Goal: Task Accomplishment & Management: Complete application form

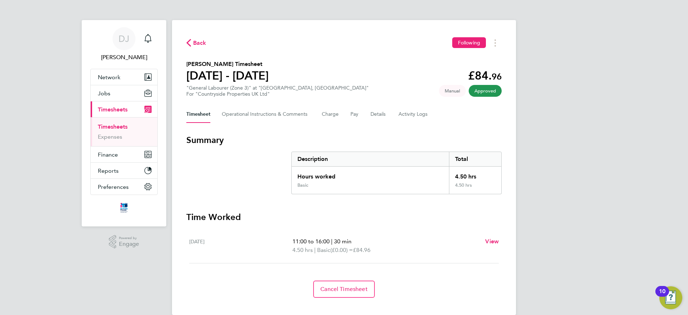
drag, startPoint x: 196, startPoint y: 35, endPoint x: 195, endPoint y: 39, distance: 3.7
click at [195, 39] on div "Back Following [PERSON_NAME] Timesheet [DATE] - [DATE] £84. 96 "General Laboure…" at bounding box center [344, 167] width 344 height 295
click at [195, 39] on span "Back" at bounding box center [199, 43] width 13 height 9
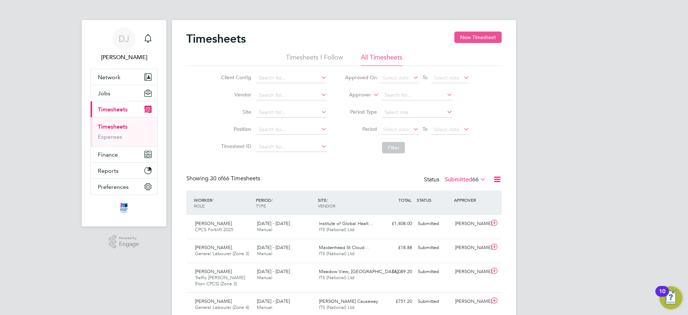
click at [475, 32] on button "New Timesheet" at bounding box center [477, 37] width 47 height 11
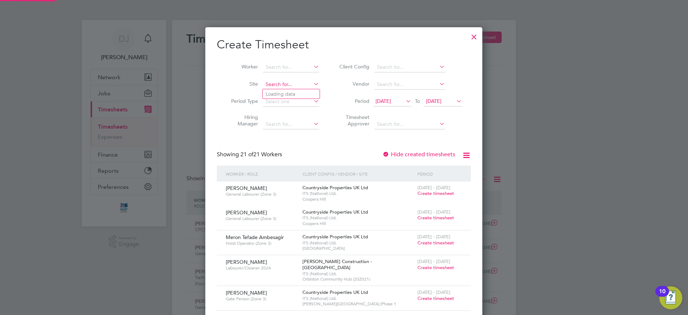
click at [305, 85] on input at bounding box center [291, 85] width 56 height 10
type input "S"
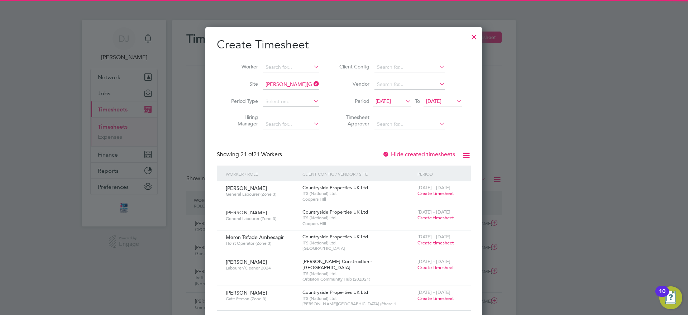
click at [297, 91] on li "[PERSON_NAME][GEOGRAPHIC_DATA] (Phase 1" at bounding box center [303, 94] width 80 height 10
type input "[PERSON_NAME][GEOGRAPHIC_DATA] (Phase 1"
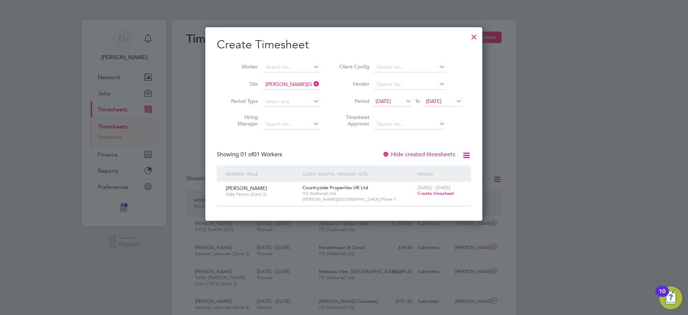
click at [427, 192] on span "Create timesheet" at bounding box center [436, 193] width 37 height 6
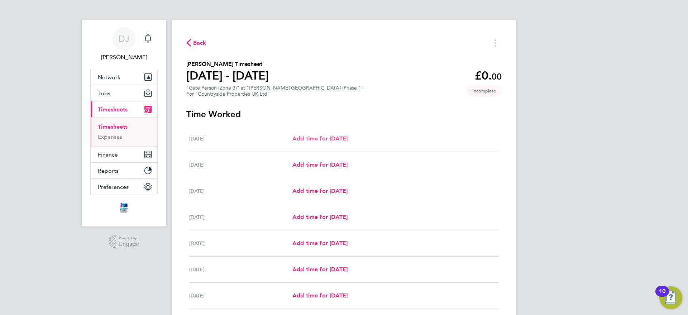
click at [312, 137] on span "Add time for [DATE]" at bounding box center [319, 138] width 55 height 7
select select "30"
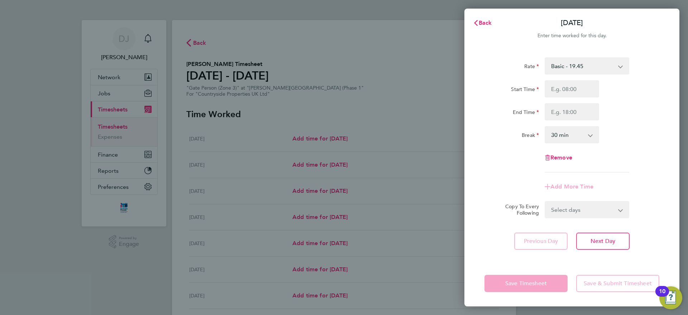
click at [574, 78] on div "Rate Basic - 19.45 Start Time End Time Break 0 min 15 min 30 min 45 min 60 min …" at bounding box center [572, 114] width 175 height 115
click at [571, 86] on input "Start Time" at bounding box center [572, 88] width 54 height 17
type input "07:30"
click at [558, 123] on div "Rate Basic - 19.45 Start Time 07:30 End Time Break 0 min 15 min 30 min 45 min 6…" at bounding box center [572, 114] width 175 height 115
click at [567, 118] on input "End Time" at bounding box center [572, 111] width 54 height 17
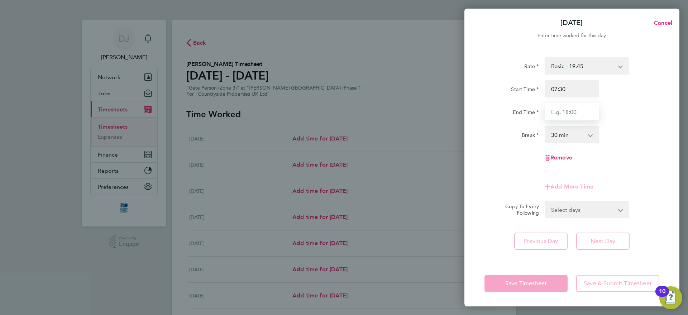
type input "17:00"
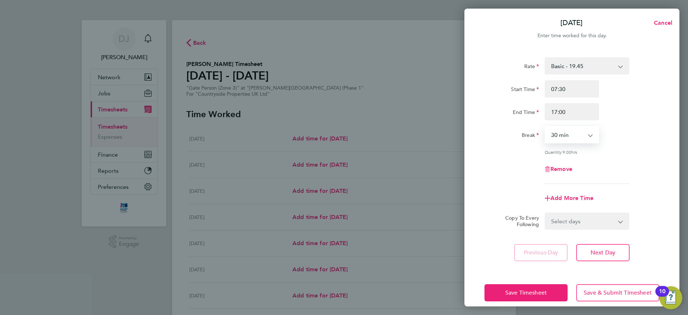
click at [569, 137] on select "0 min 15 min 30 min 45 min 60 min 75 min 90 min" at bounding box center [568, 135] width 44 height 16
select select "0"
click at [546, 127] on select "0 min 15 min 30 min 45 min 60 min 75 min 90 min" at bounding box center [568, 135] width 44 height 16
click at [562, 219] on select "Select days Day Weekday (Mon-Fri) Weekend (Sat-Sun) [DATE] [DATE] [DATE] [DATE]…" at bounding box center [583, 221] width 75 height 16
select select "WEEKEND"
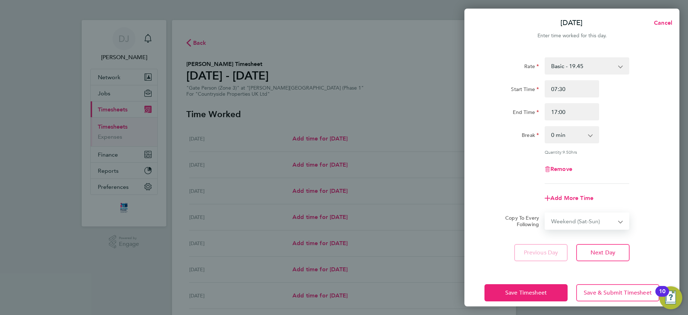
click at [546, 213] on select "Select days Day Weekday (Mon-Fri) Weekend (Sat-Sun) [DATE] [DATE] [DATE] [DATE]…" at bounding box center [583, 221] width 75 height 16
select select "[DATE]"
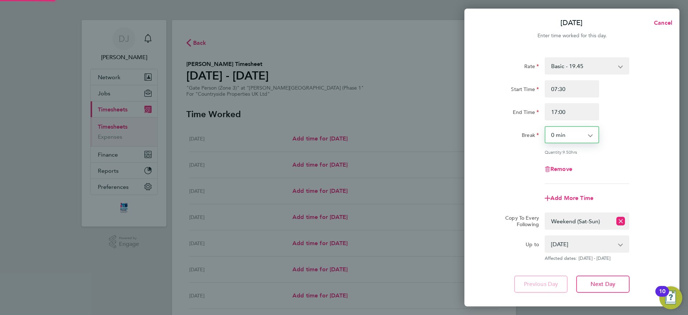
click at [572, 137] on select "0 min 15 min 30 min 45 min 60 min 75 min 90 min" at bounding box center [568, 135] width 44 height 16
click at [630, 157] on div "Rate Basic - 19.45 Start Time 07:30 End Time 17:00 Break 0 min 15 min 30 min 45…" at bounding box center [572, 120] width 175 height 127
click at [594, 214] on select "Select days Day Weekday (Mon-Fri) Weekend (Sat-Sun) [DATE] [DATE] [DATE] [DATE]…" at bounding box center [579, 221] width 67 height 16
select select "WEEKDAY"
click at [546, 213] on select "Select days Day Weekday (Mon-Fri) Weekend (Sat-Sun) [DATE] [DATE] [DATE] [DATE]…" at bounding box center [579, 221] width 67 height 16
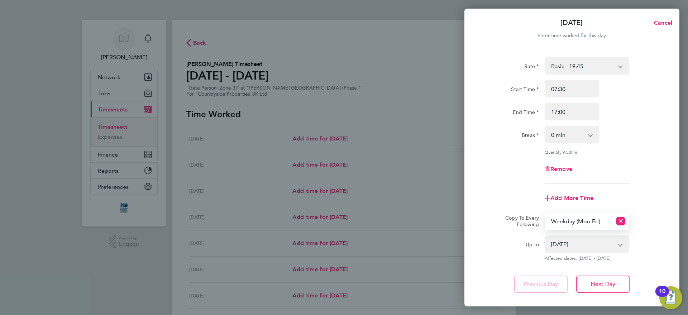
click at [573, 134] on select "0 min 15 min 30 min 45 min 60 min 75 min 90 min" at bounding box center [568, 135] width 44 height 16
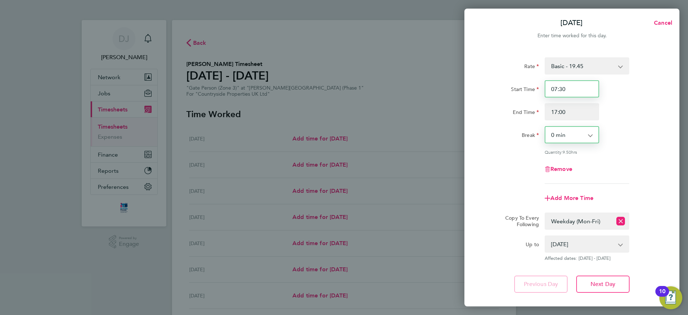
click at [573, 95] on input "07:30" at bounding box center [572, 88] width 54 height 17
type input "07:00"
click at [524, 149] on div "Quantity: 9.50 hrs" at bounding box center [572, 152] width 181 height 6
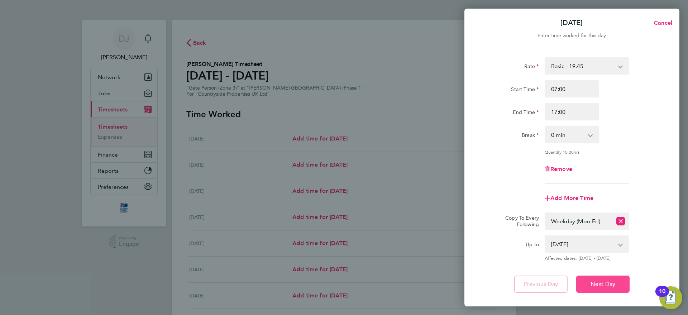
click at [592, 287] on span "Next Day" at bounding box center [603, 284] width 25 height 7
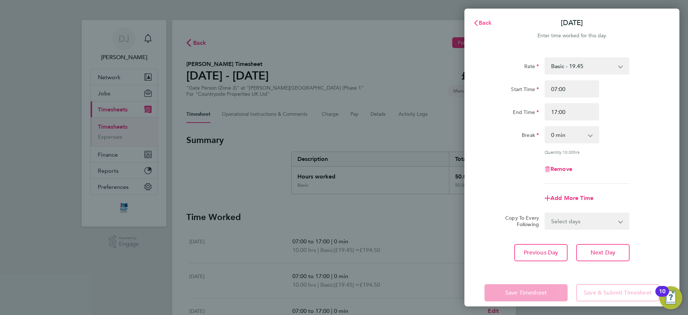
click at [483, 24] on span "Back" at bounding box center [485, 22] width 13 height 7
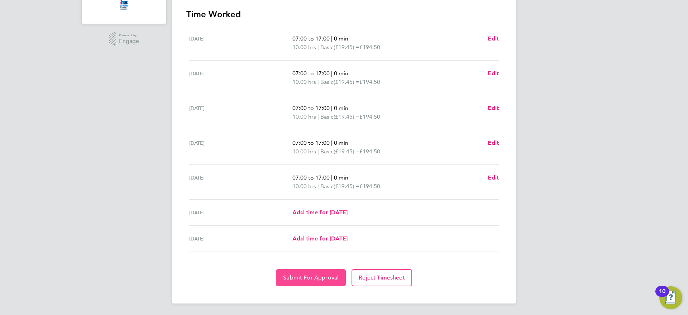
click at [301, 279] on span "Submit For Approval" at bounding box center [311, 277] width 56 height 7
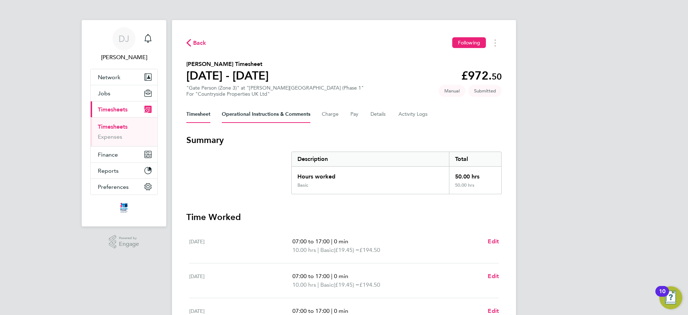
click at [262, 116] on Comments-tab "Operational Instructions & Comments" at bounding box center [266, 114] width 89 height 17
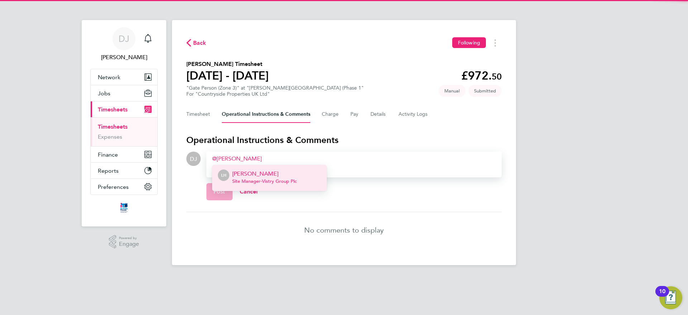
click at [252, 186] on li "LH [PERSON_NAME] Site Manager - Vistry Group Plc" at bounding box center [269, 178] width 115 height 26
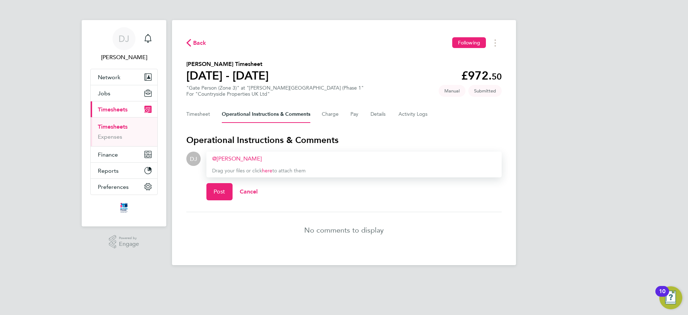
drag, startPoint x: 257, startPoint y: 165, endPoint x: 238, endPoint y: 156, distance: 20.7
click at [238, 156] on div "[PERSON_NAME] ​ Drag your files or click here to attach them" at bounding box center [353, 165] width 295 height 26
drag, startPoint x: 251, startPoint y: 156, endPoint x: 195, endPoint y: 156, distance: 56.3
click at [195, 156] on div "DJ Drop your files here Supported files: JPG, JPEG, PNG, GIF or PDF [PERSON_NAM…" at bounding box center [343, 179] width 315 height 54
click at [193, 108] on button "Timesheet" at bounding box center [198, 114] width 24 height 17
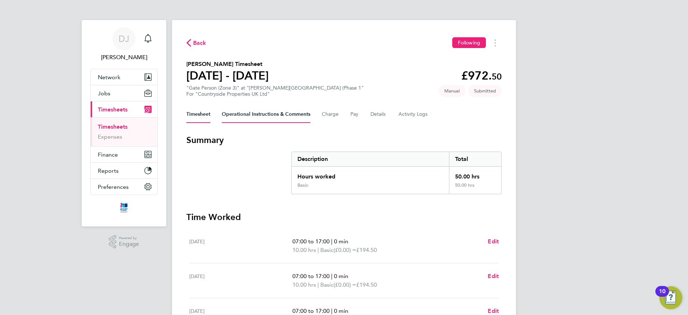
click at [232, 112] on Comments-tab "Operational Instructions & Comments" at bounding box center [266, 114] width 89 height 17
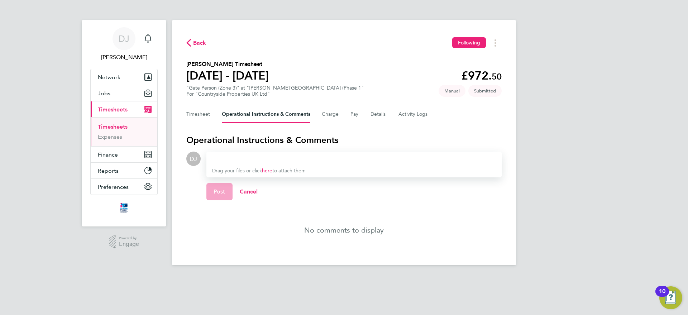
click at [228, 158] on div at bounding box center [354, 158] width 284 height 9
click at [201, 114] on button "Timesheet" at bounding box center [198, 114] width 24 height 17
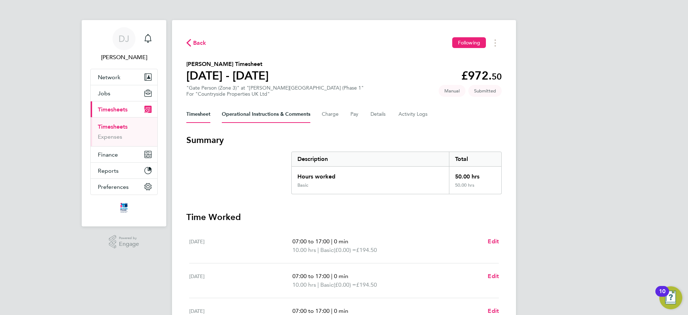
click at [252, 120] on Comments-tab "Operational Instructions & Comments" at bounding box center [266, 114] width 89 height 17
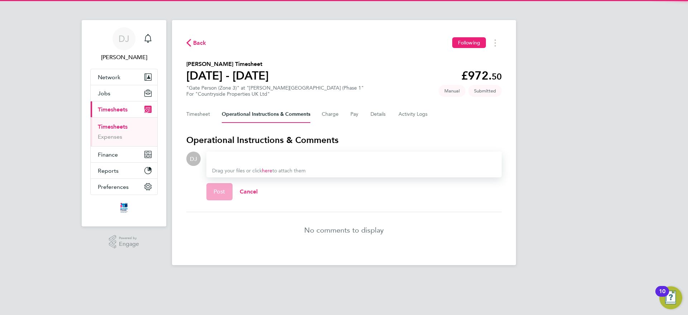
click at [232, 155] on div at bounding box center [354, 158] width 284 height 9
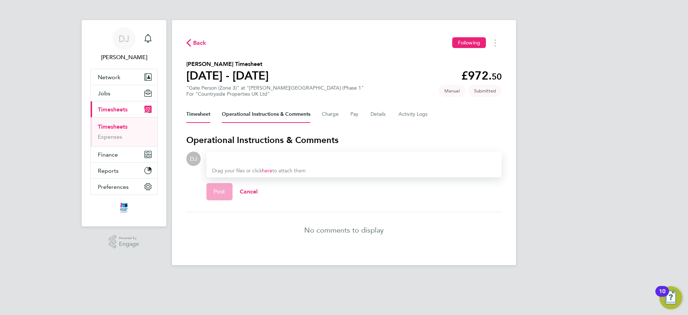
click at [202, 119] on button "Timesheet" at bounding box center [198, 114] width 24 height 17
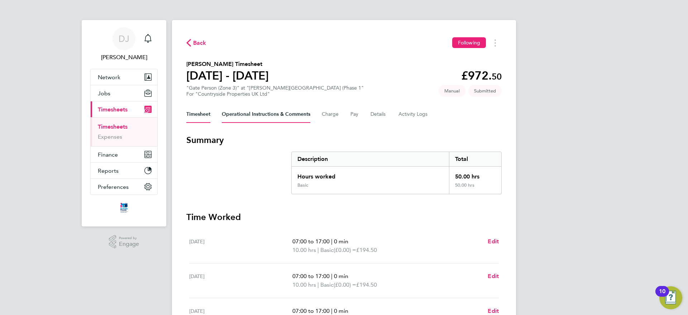
click at [266, 118] on Comments-tab "Operational Instructions & Comments" at bounding box center [266, 114] width 89 height 17
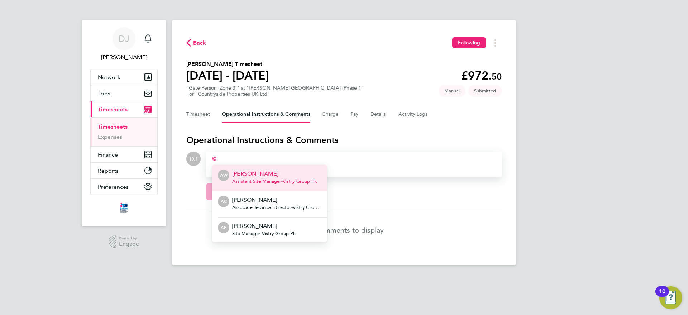
click at [245, 159] on div at bounding box center [354, 158] width 284 height 9
click at [352, 169] on p "Drag your files or click here to attach them" at bounding box center [354, 170] width 284 height 7
click at [294, 206] on span "Associate Technical Director - Vistry Group Plc" at bounding box center [276, 208] width 89 height 6
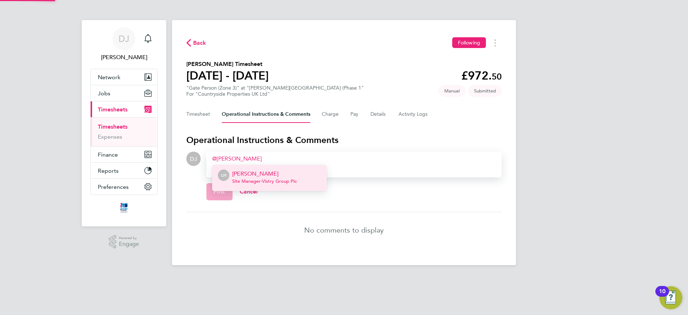
click at [257, 171] on p "[PERSON_NAME]" at bounding box center [264, 174] width 65 height 9
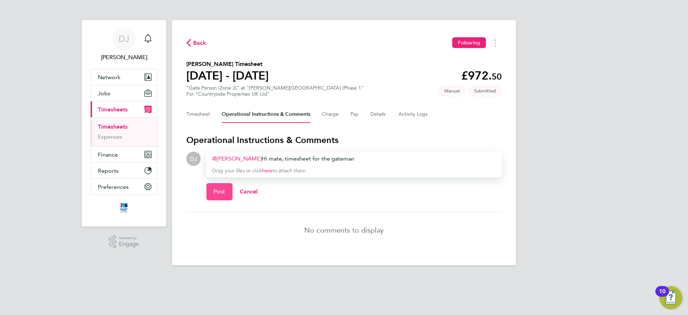
click at [208, 193] on button "Post" at bounding box center [219, 191] width 26 height 17
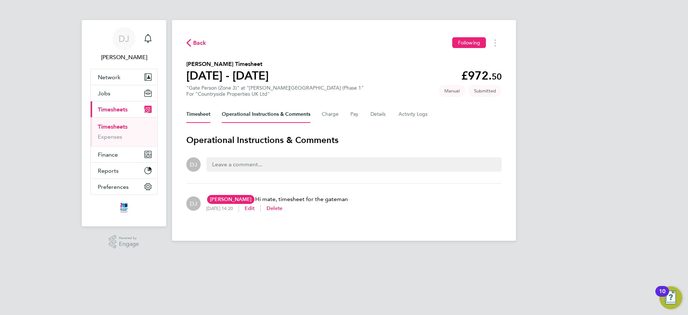
click at [202, 114] on button "Timesheet" at bounding box center [198, 114] width 24 height 17
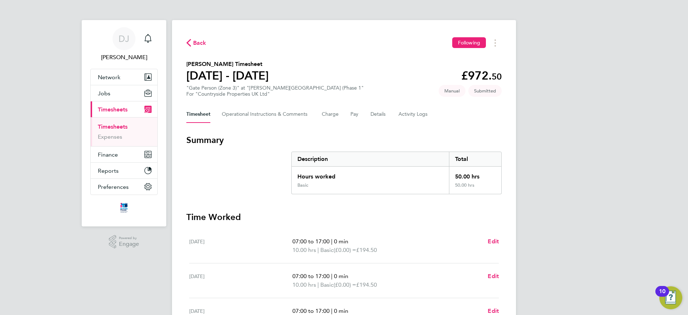
click at [192, 39] on span "Back" at bounding box center [196, 42] width 20 height 7
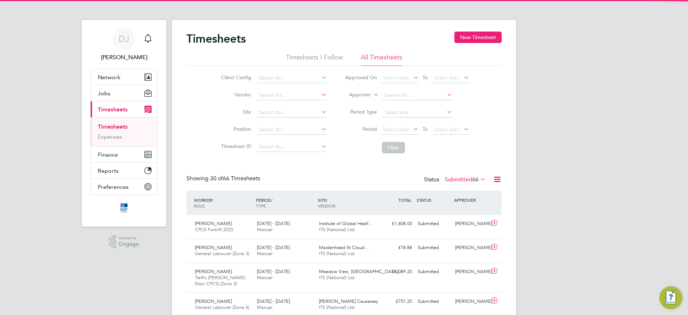
scroll to position [24, 62]
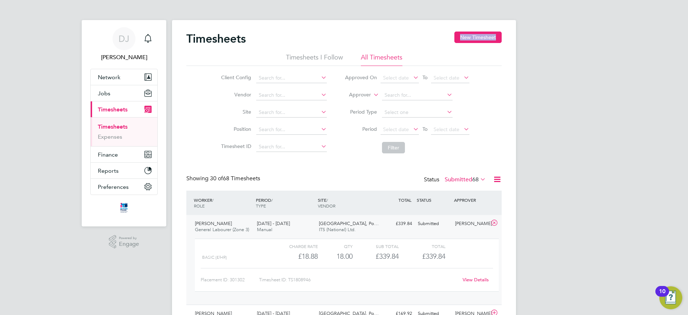
drag, startPoint x: 636, startPoint y: 45, endPoint x: 354, endPoint y: -32, distance: 291.5
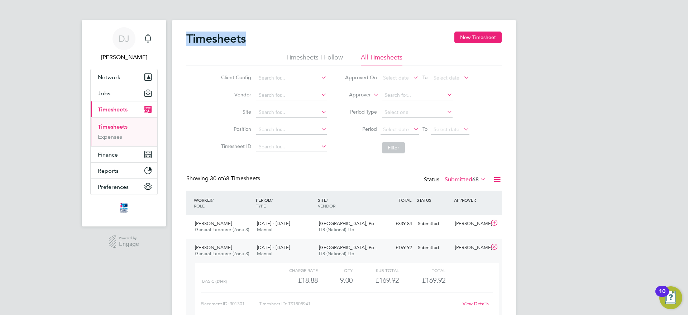
drag, startPoint x: 282, startPoint y: 45, endPoint x: 188, endPoint y: 38, distance: 94.2
click at [188, 38] on div "Timesheets New Timesheet" at bounding box center [343, 43] width 315 height 22
click at [188, 38] on h2 "Timesheets" at bounding box center [215, 39] width 59 height 14
drag, startPoint x: 188, startPoint y: 38, endPoint x: 249, endPoint y: 40, distance: 61.0
click at [249, 40] on div "Timesheets New Timesheet" at bounding box center [343, 43] width 315 height 22
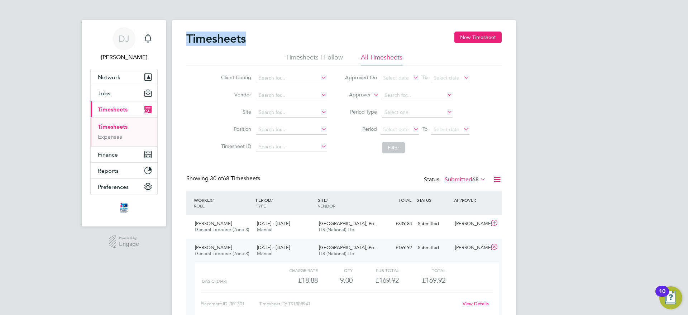
click at [249, 40] on div "Timesheets New Timesheet" at bounding box center [343, 43] width 315 height 22
drag, startPoint x: 249, startPoint y: 40, endPoint x: 176, endPoint y: 37, distance: 73.2
drag, startPoint x: 195, startPoint y: 37, endPoint x: 189, endPoint y: 37, distance: 5.4
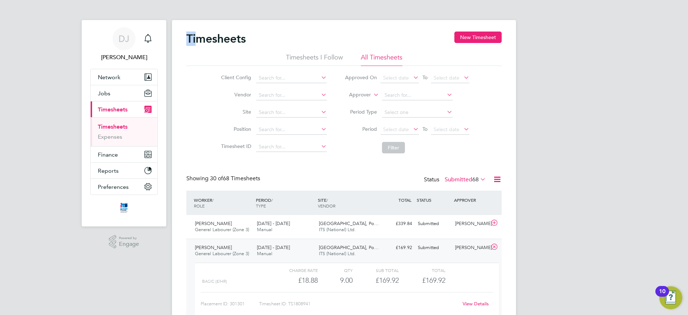
click at [189, 37] on h2 "Timesheets" at bounding box center [215, 39] width 59 height 14
drag, startPoint x: 189, startPoint y: 37, endPoint x: 246, endPoint y: 41, distance: 56.7
click at [246, 41] on h2 "Timesheets" at bounding box center [215, 39] width 59 height 14
